Goal: Task Accomplishment & Management: Manage account settings

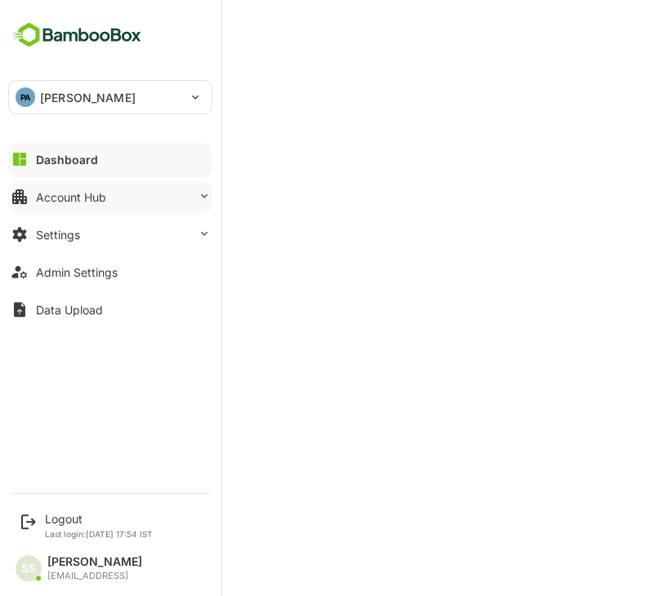
drag, startPoint x: 0, startPoint y: 0, endPoint x: 75, endPoint y: 207, distance: 219.9
click at [75, 207] on button "Account Hub" at bounding box center [110, 197] width 204 height 33
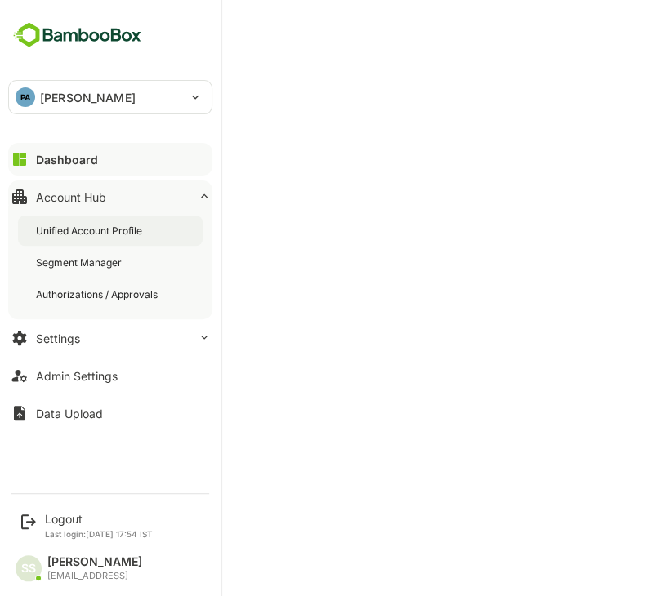
click at [75, 231] on div "Unified Account Profile" at bounding box center [90, 231] width 109 height 14
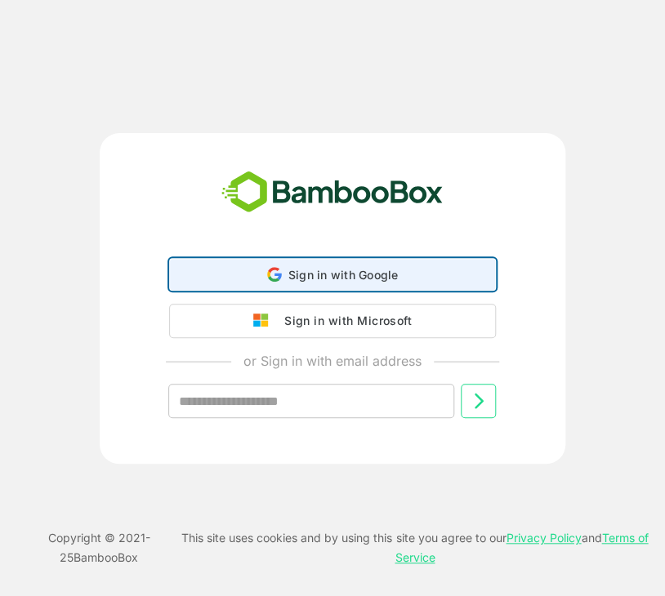
click at [310, 276] on span "Sign in with Google" at bounding box center [343, 275] width 110 height 14
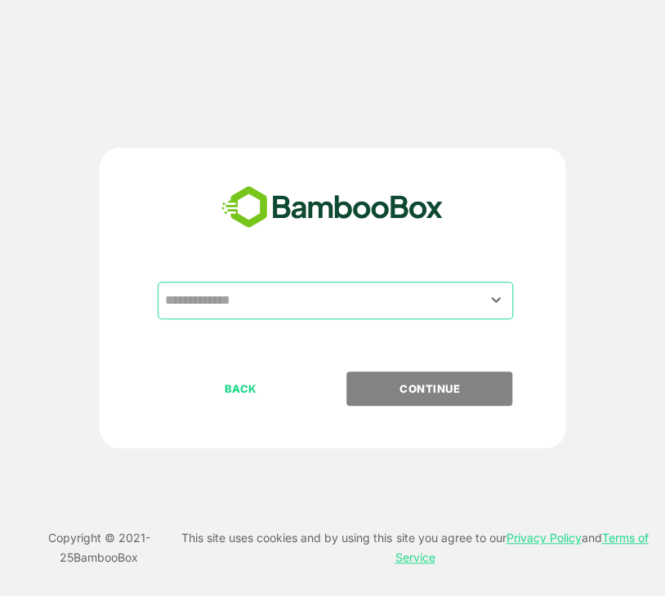
click at [459, 303] on input "text" at bounding box center [335, 300] width 349 height 31
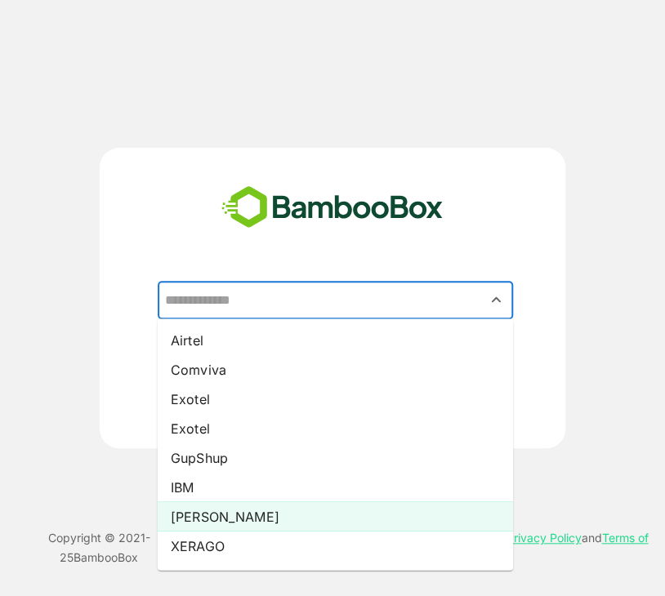
click at [202, 521] on li "Pando" at bounding box center [335, 516] width 355 height 29
type input "*****"
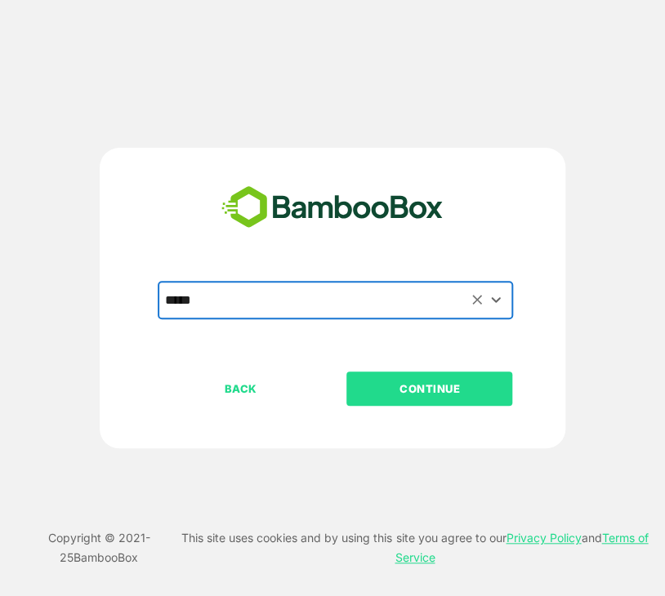
click at [442, 389] on p "CONTINUE" at bounding box center [429, 389] width 163 height 18
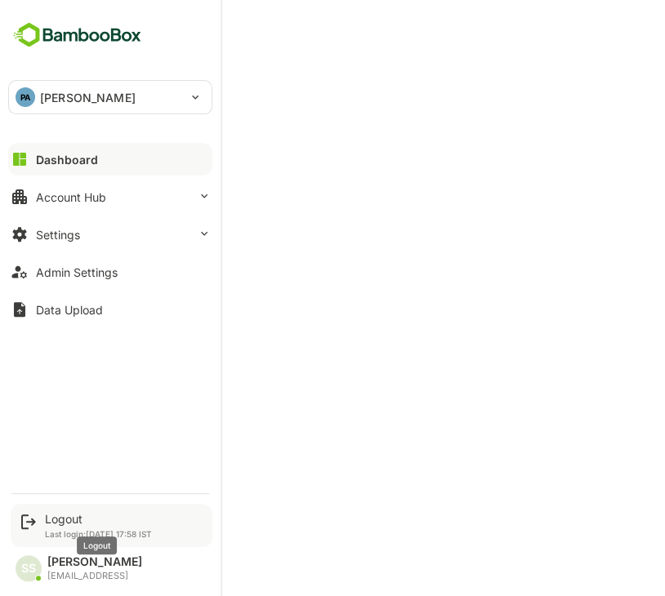
click at [49, 522] on div "Logout" at bounding box center [98, 519] width 107 height 14
